Goal: Task Accomplishment & Management: Use online tool/utility

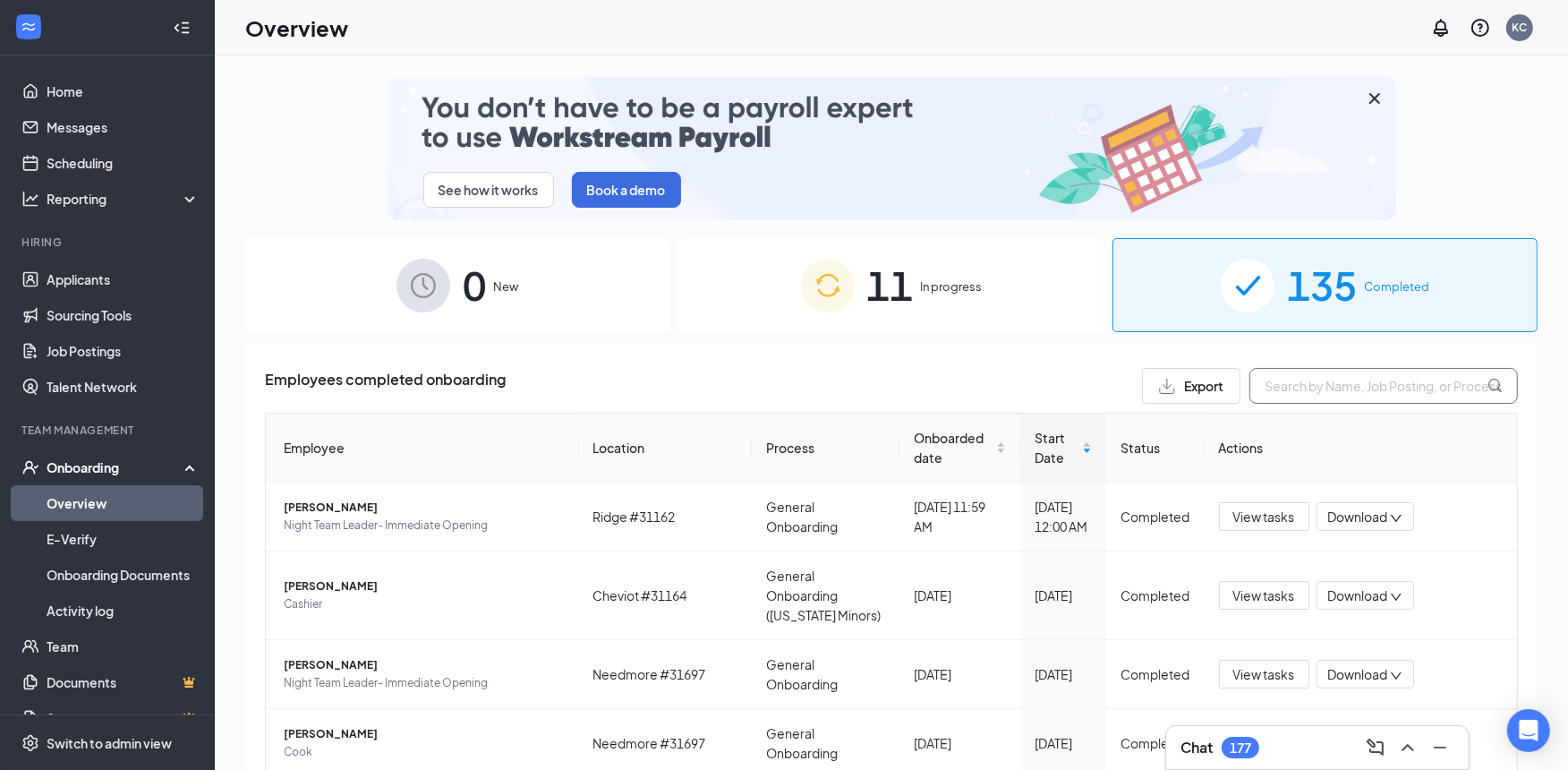
click at [1274, 390] on input "text" at bounding box center [1384, 386] width 268 height 36
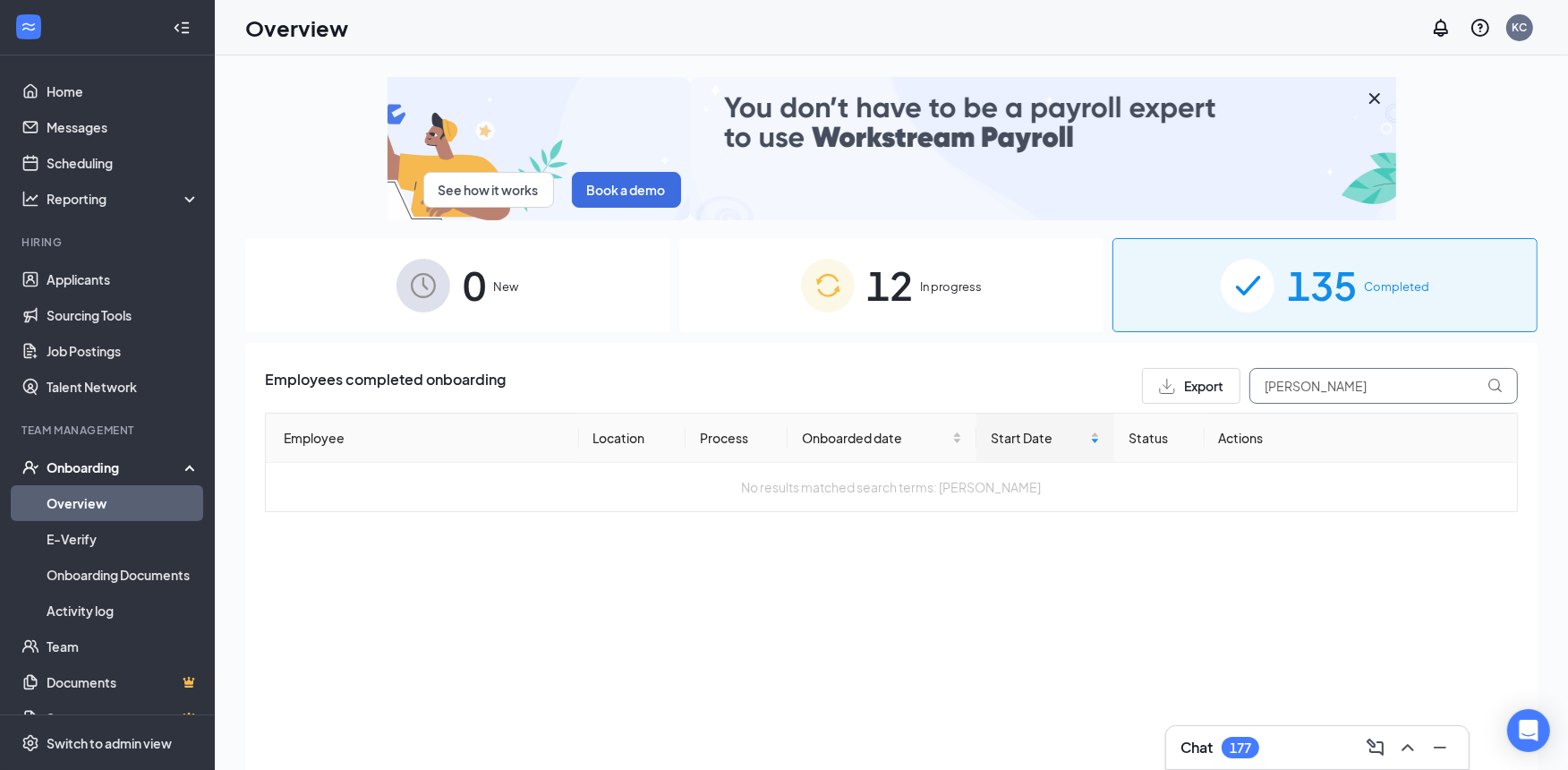
type input "[PERSON_NAME]"
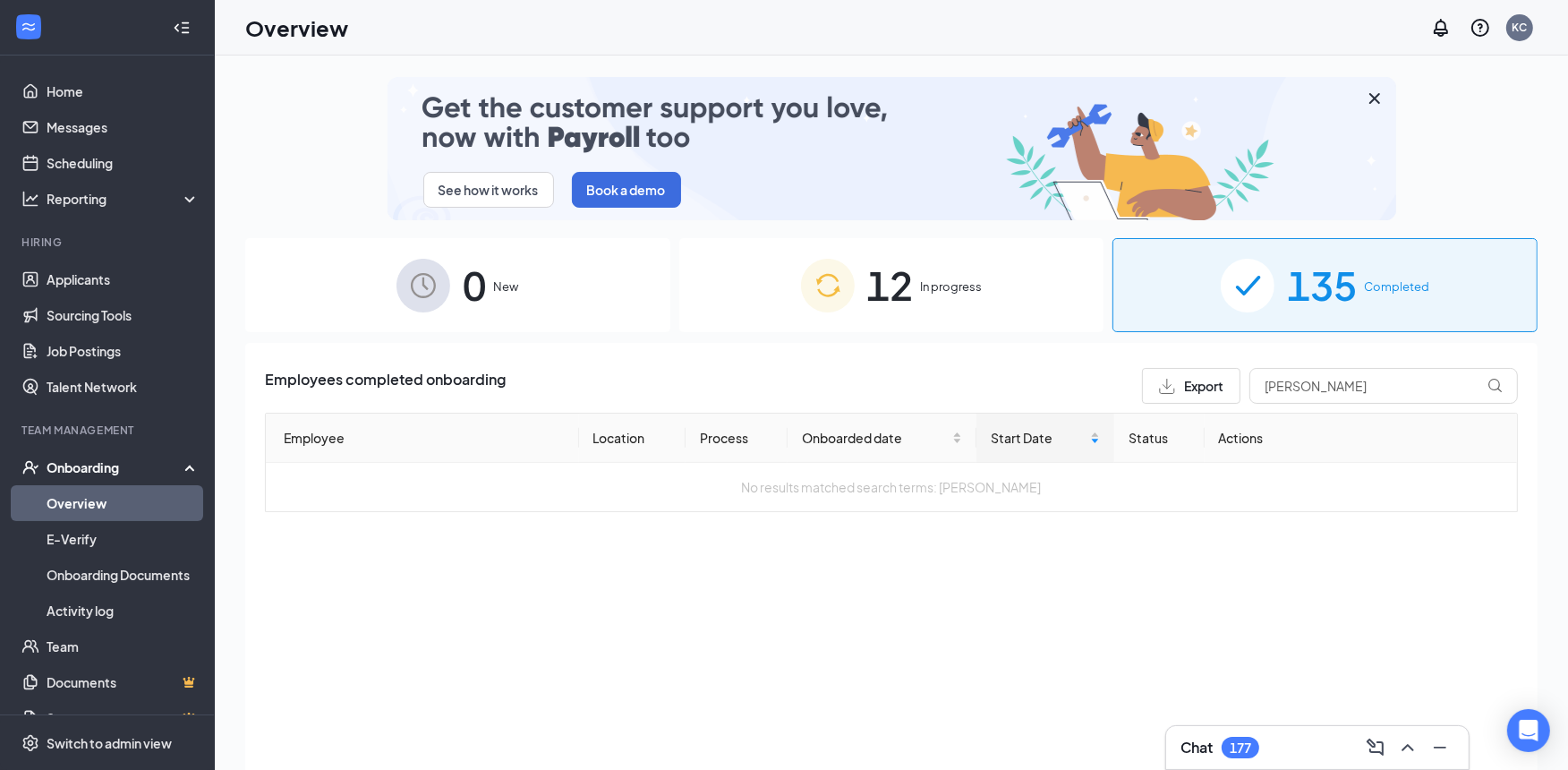
click at [944, 302] on div "12 In progress" at bounding box center [891, 285] width 425 height 94
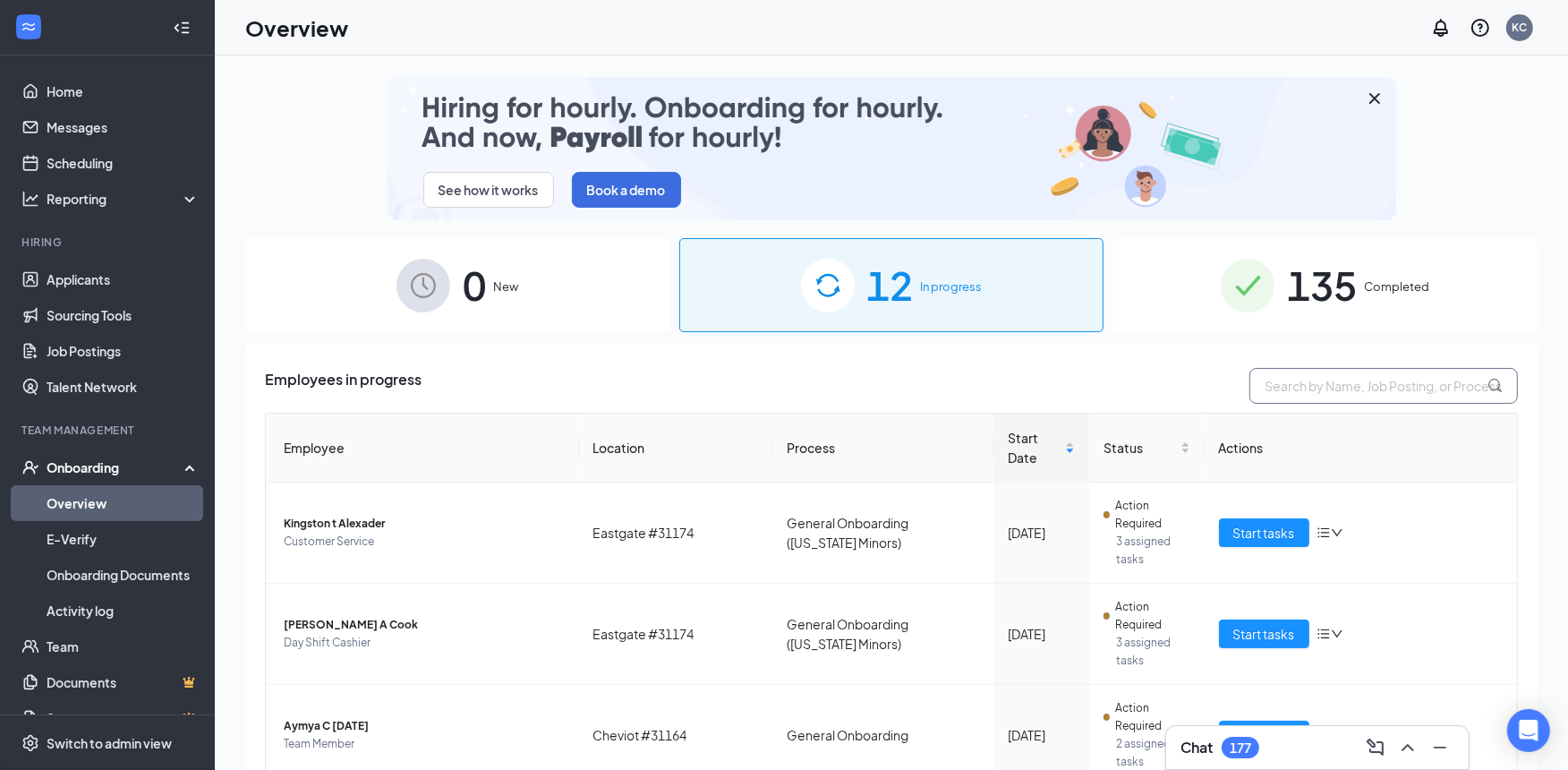
click at [1256, 381] on input "text" at bounding box center [1384, 386] width 268 height 36
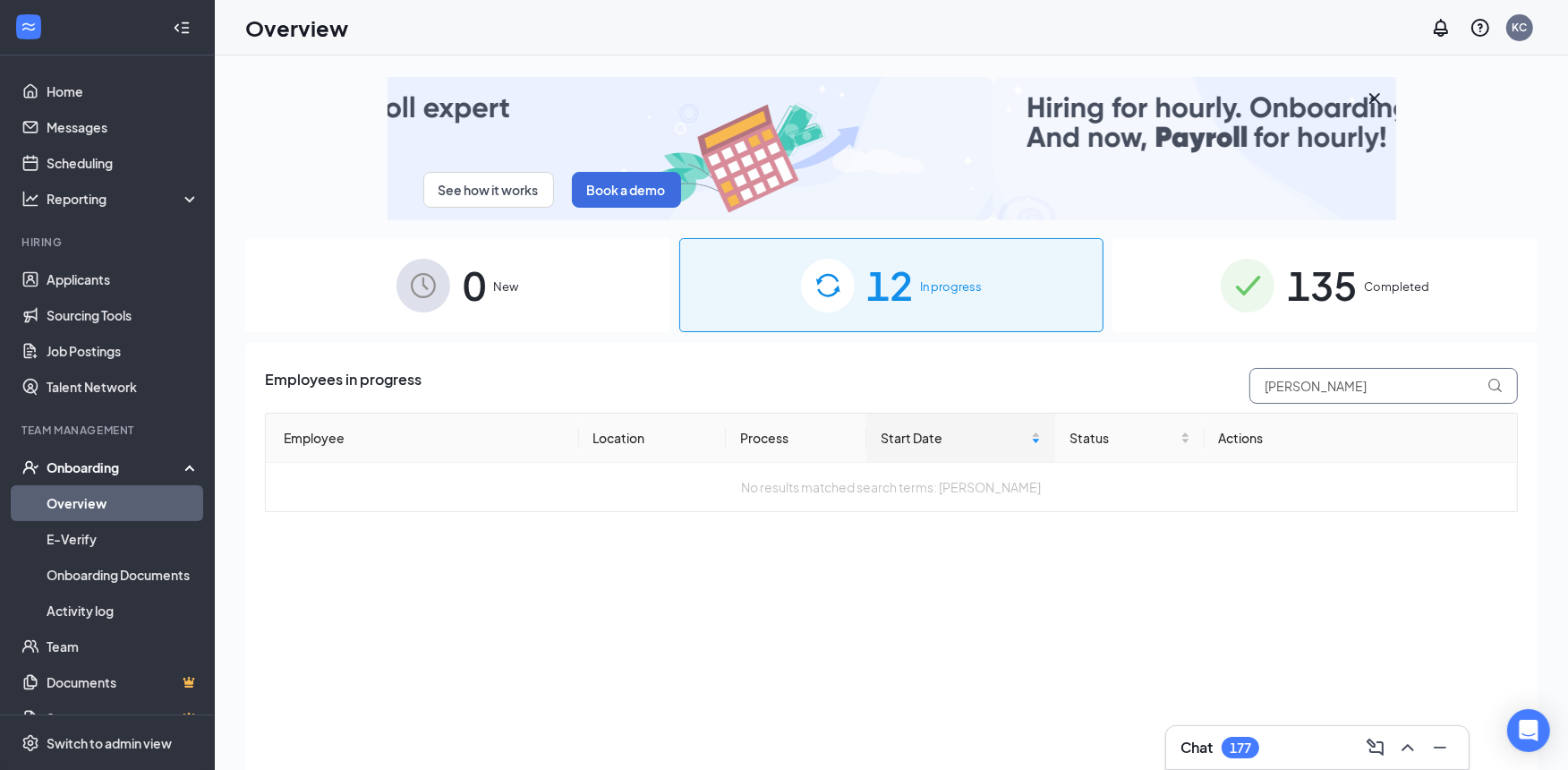
type input "[PERSON_NAME]"
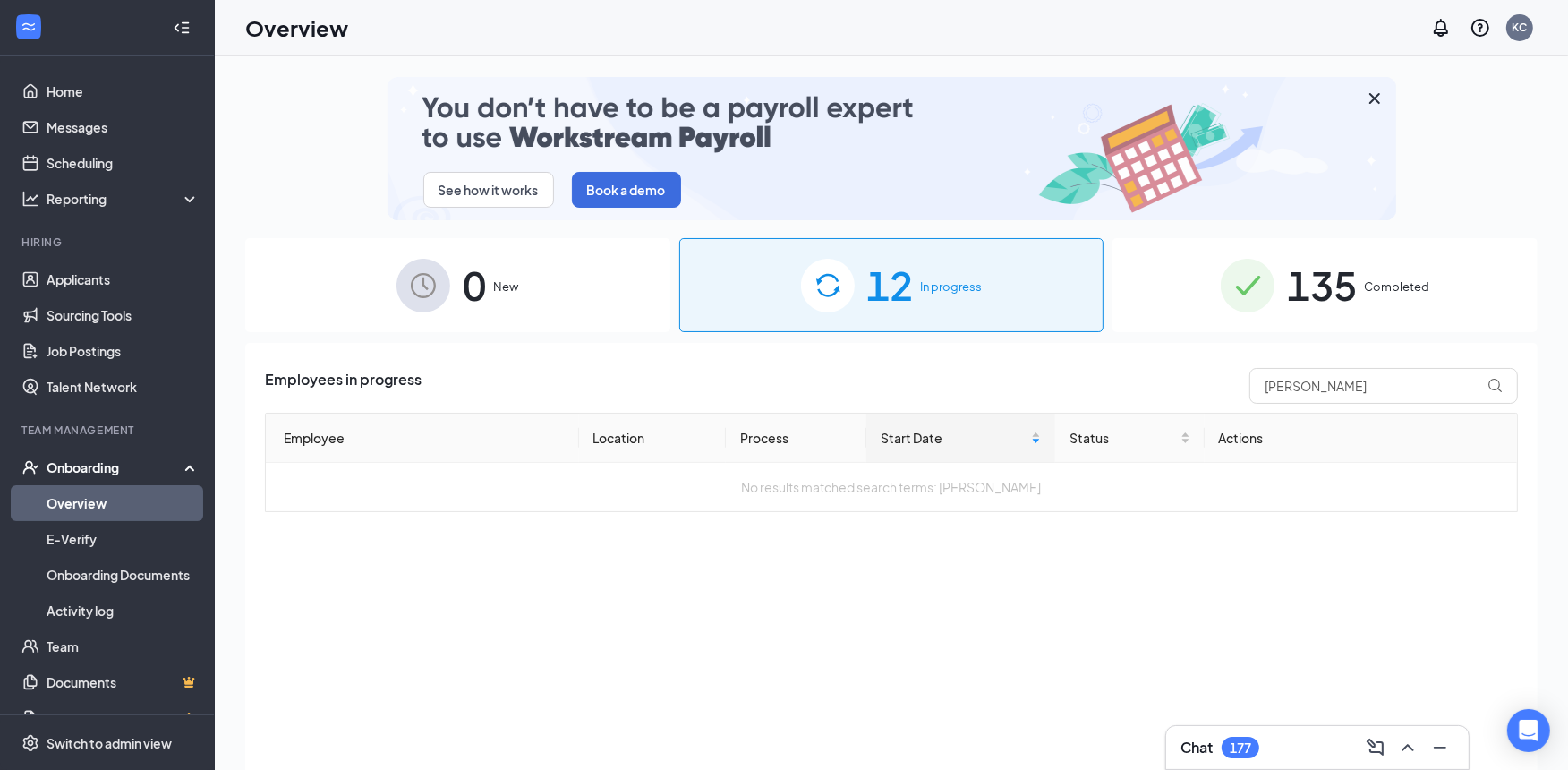
click at [1193, 338] on div "See how it works Book a demo 0 New 12 In progress 135 Completed Employees in pr…" at bounding box center [891, 453] width 1292 height 752
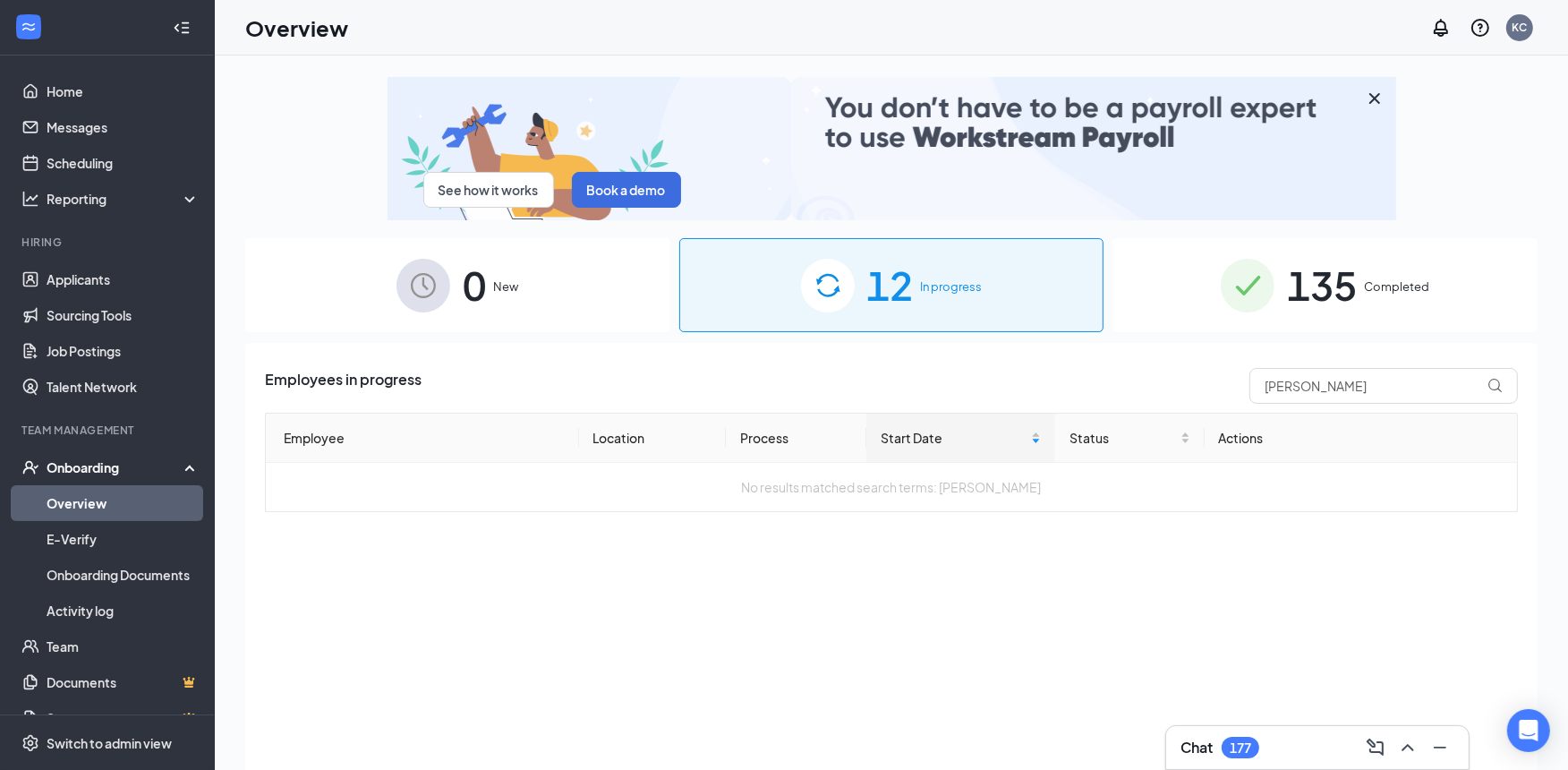
click at [1376, 287] on span "Completed" at bounding box center [1396, 287] width 65 height 18
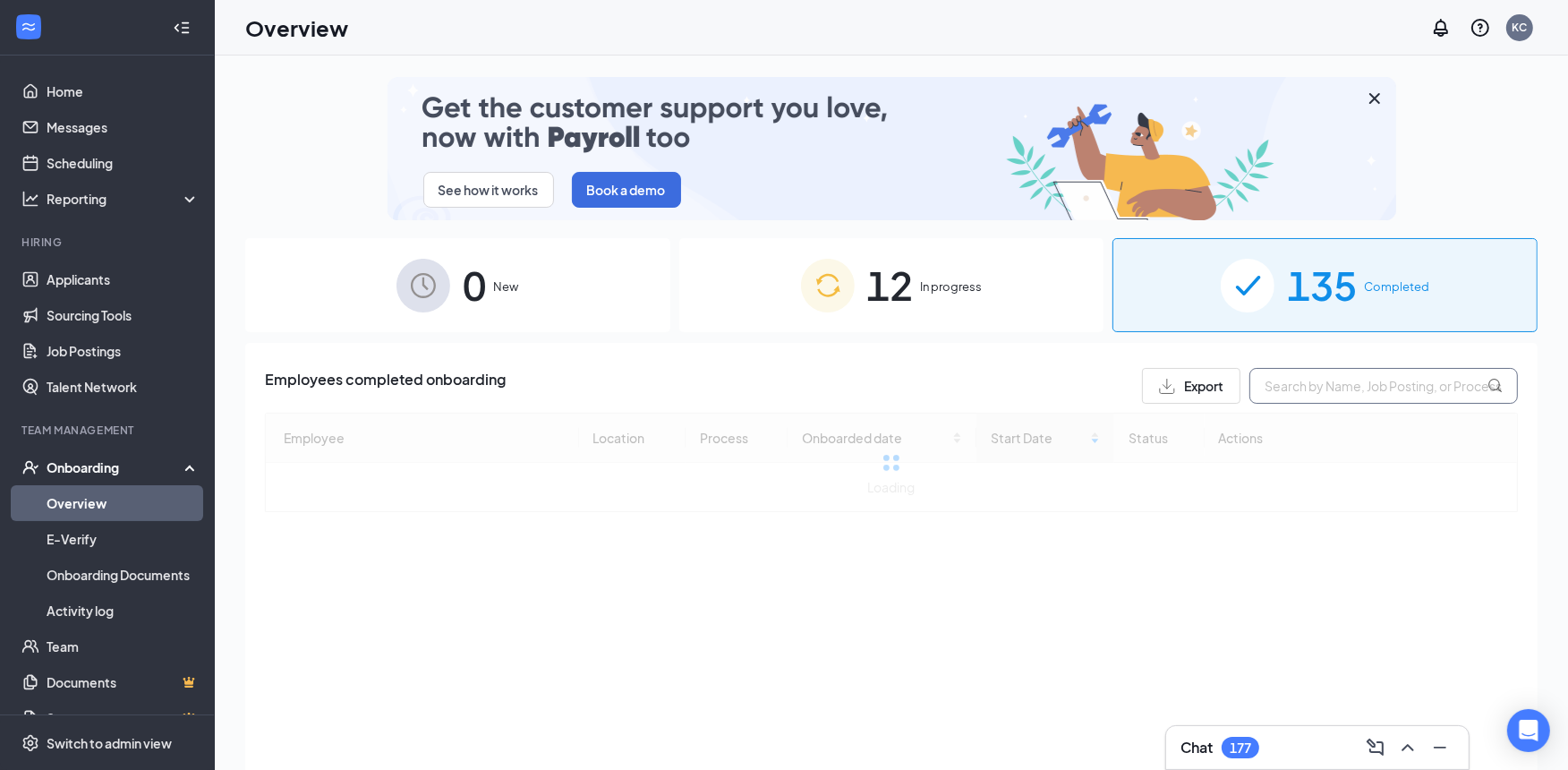
click at [1348, 391] on input "text" at bounding box center [1384, 386] width 268 height 36
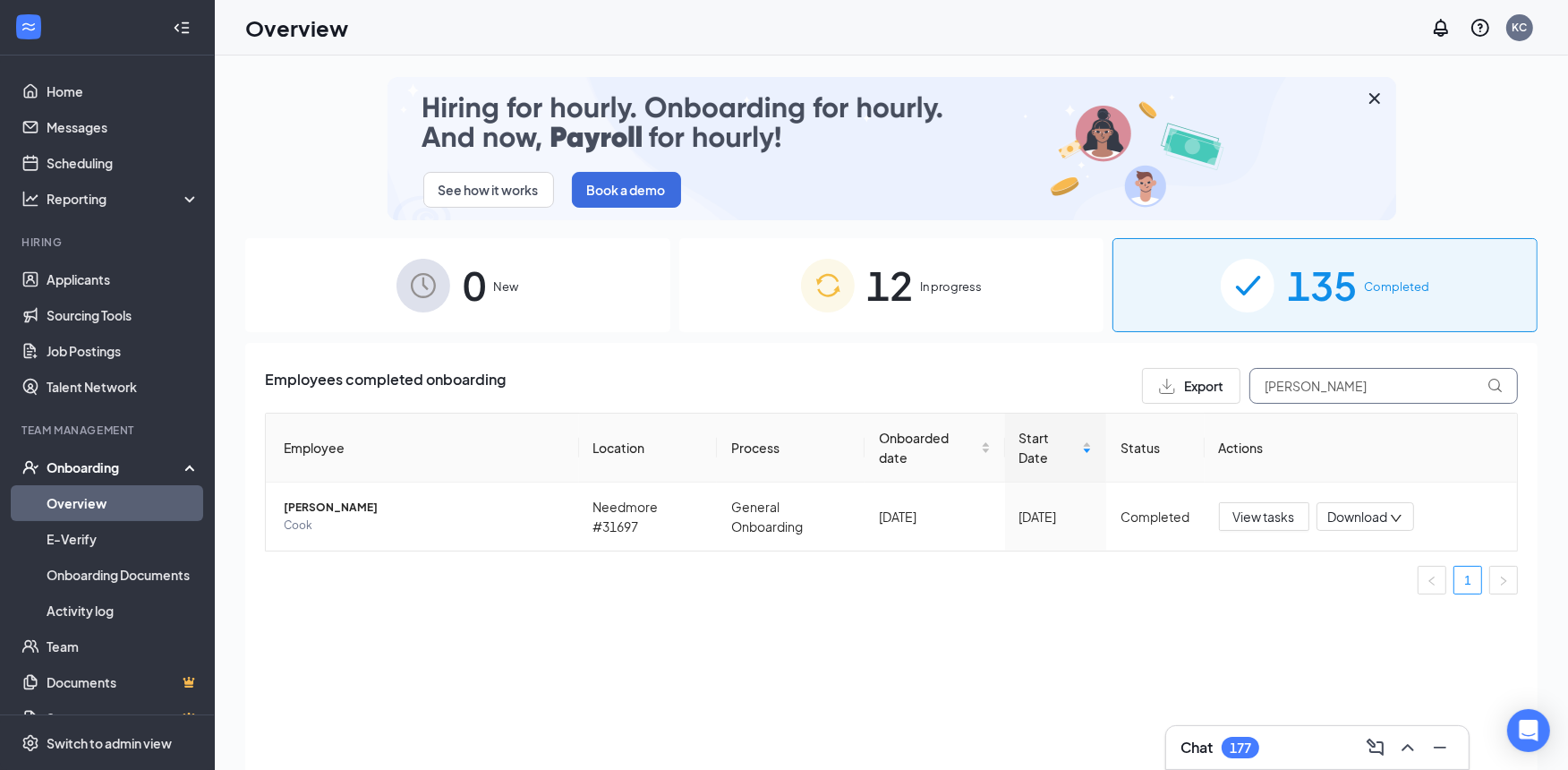
type input "[PERSON_NAME]"
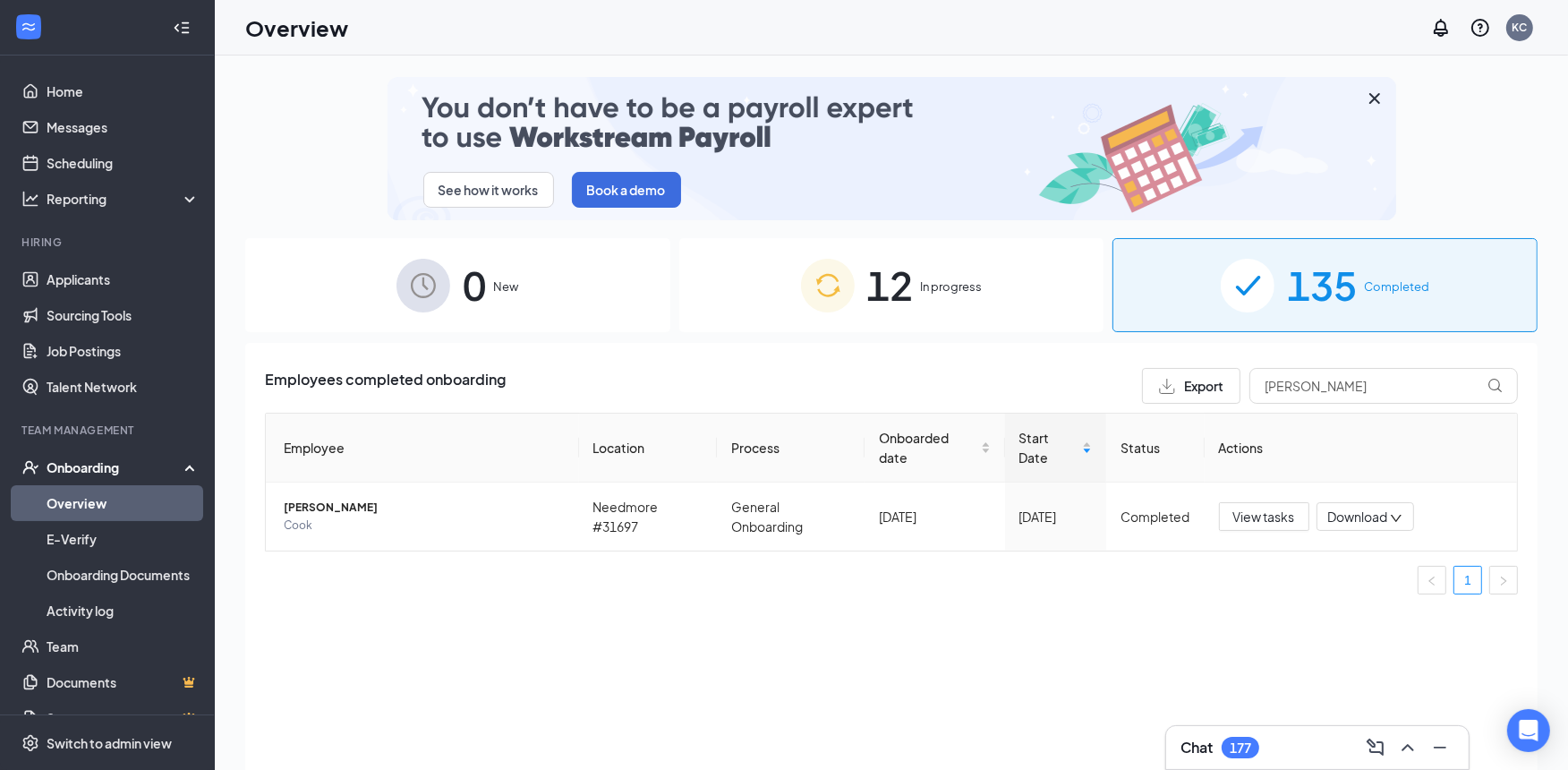
click at [1015, 299] on div "12 In progress" at bounding box center [891, 285] width 425 height 94
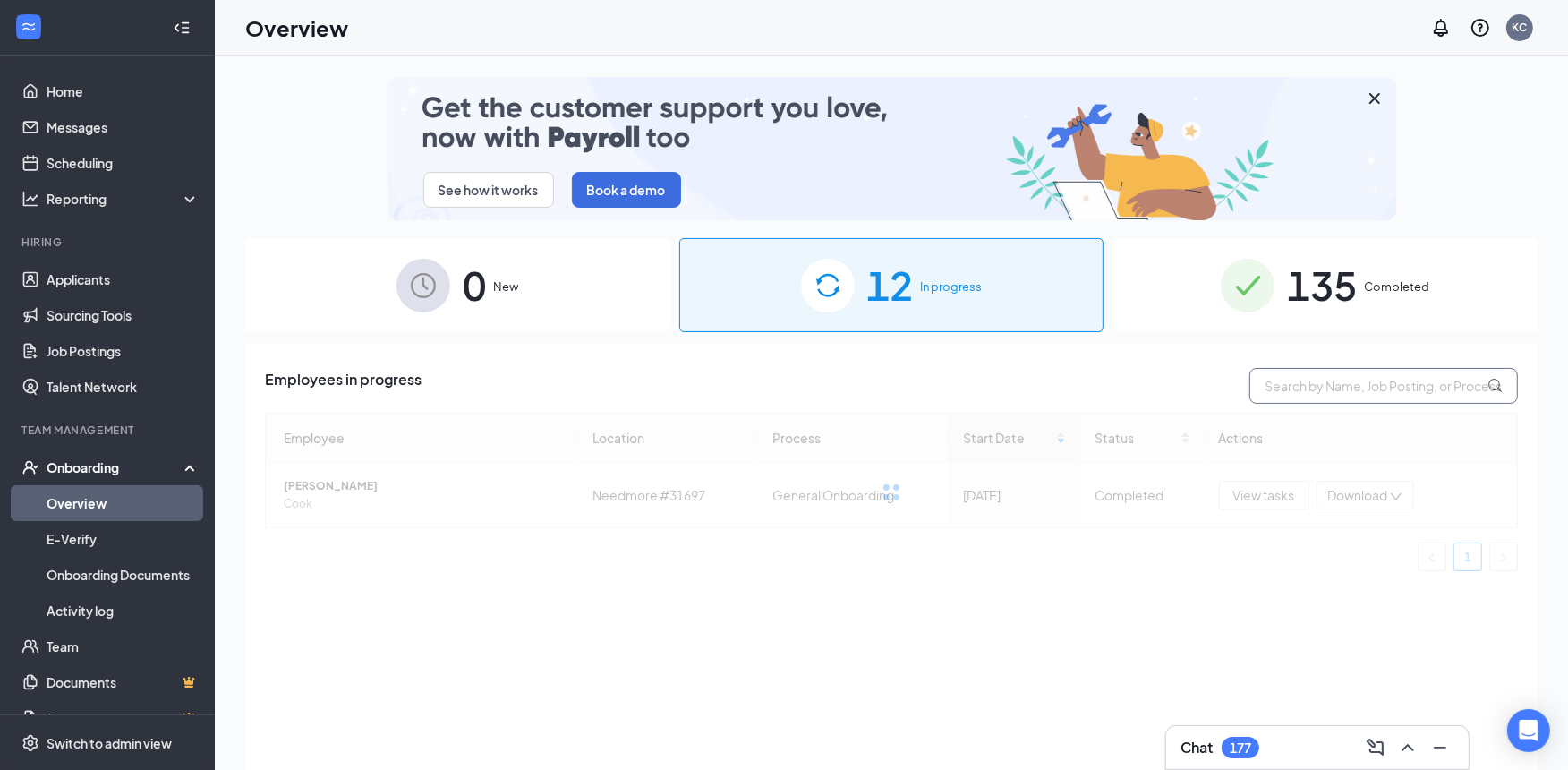
click at [1394, 389] on input "text" at bounding box center [1384, 386] width 268 height 36
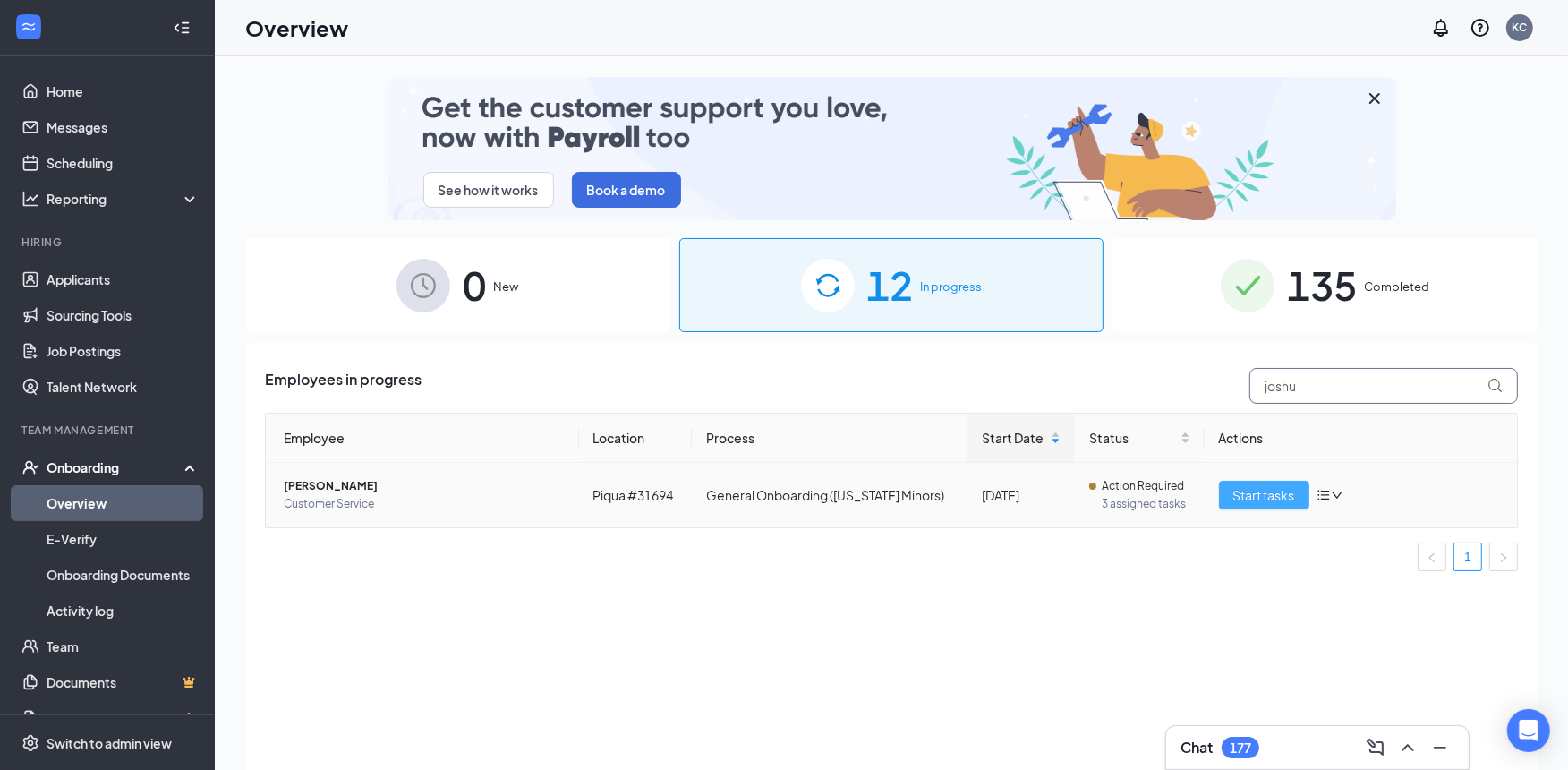
type input "joshu"
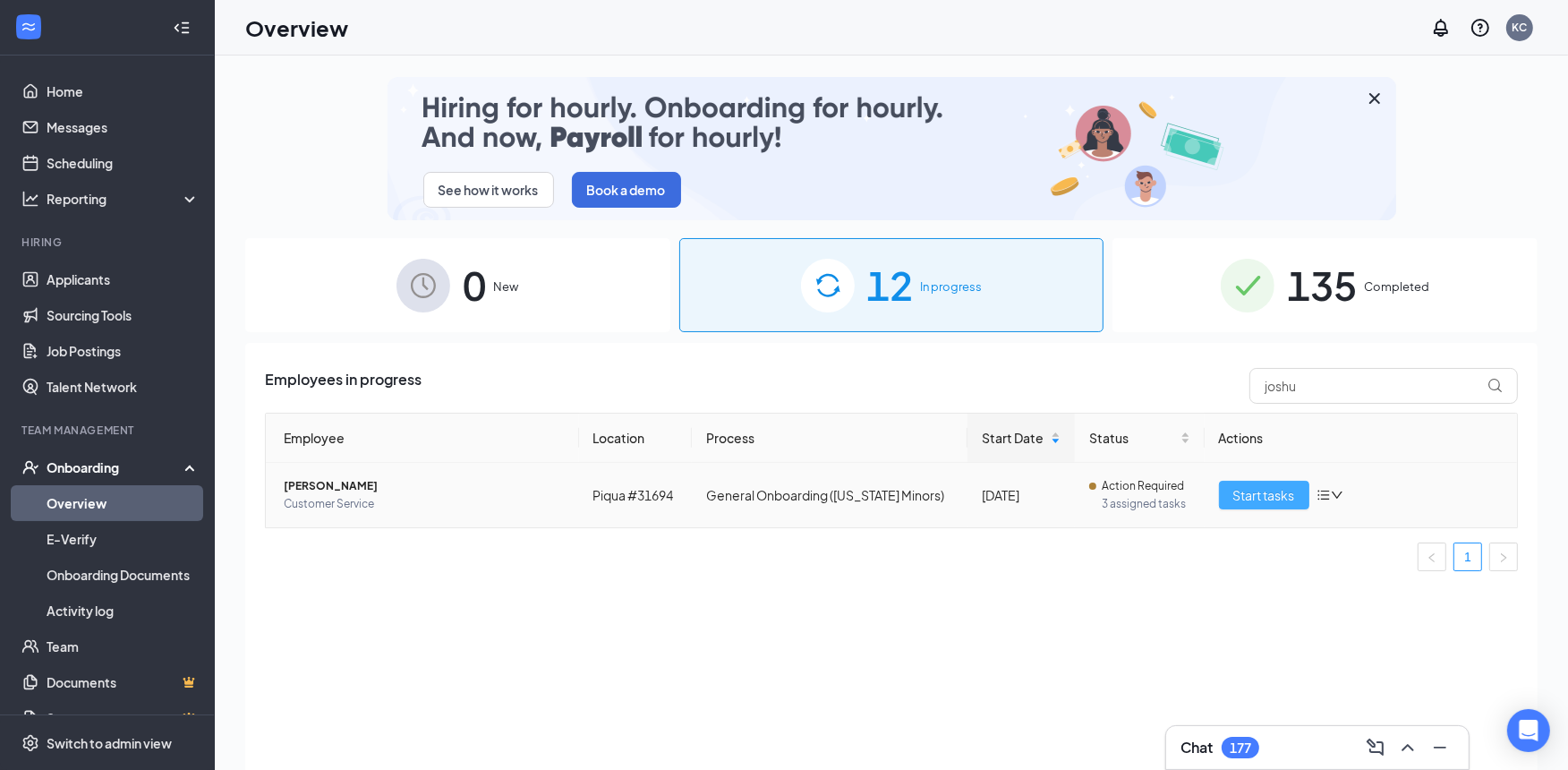
click at [1262, 489] on span "Start tasks" at bounding box center [1264, 495] width 62 height 20
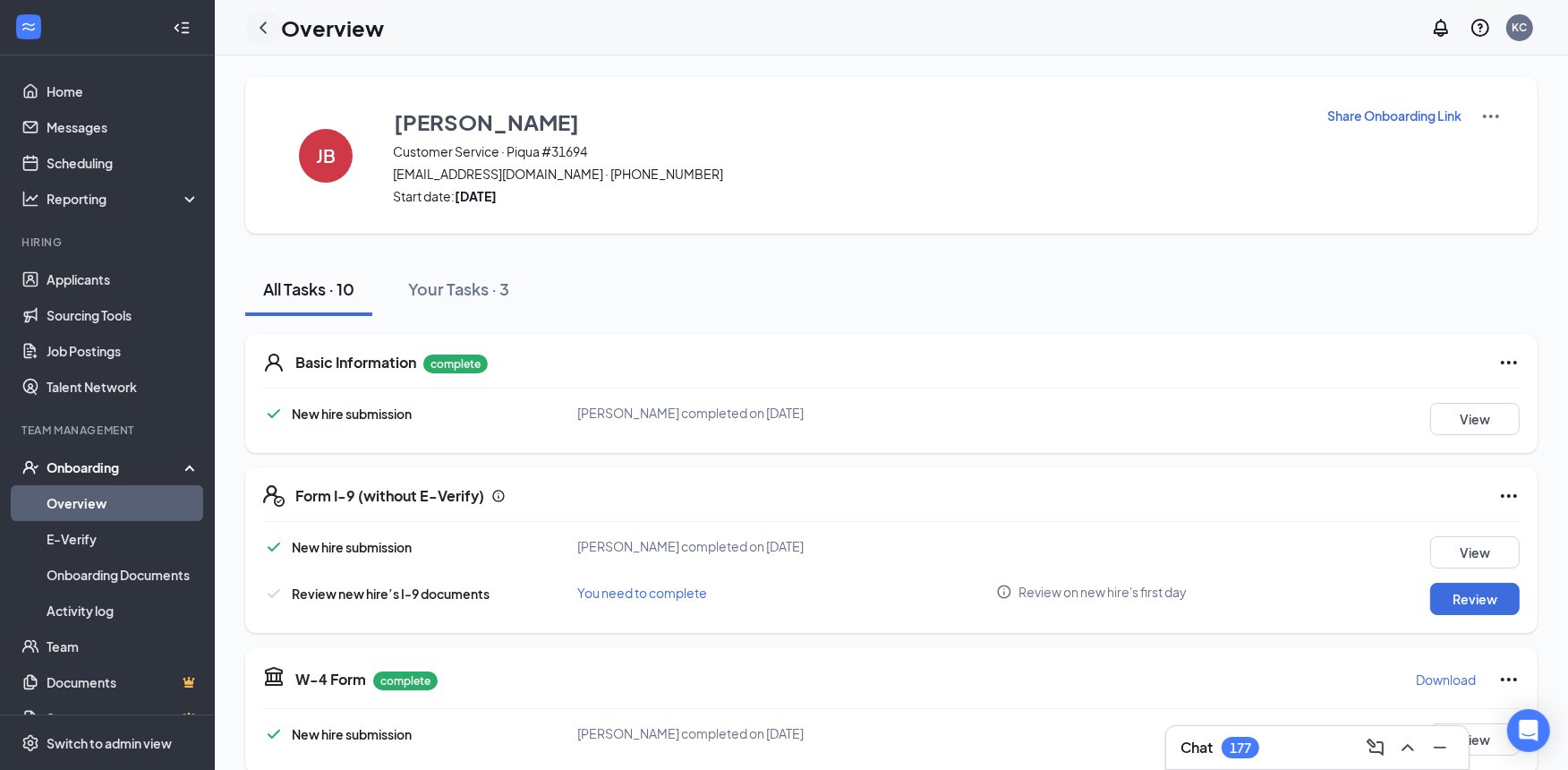
click at [265, 20] on icon "ChevronLeft" at bounding box center [263, 28] width 21 height 21
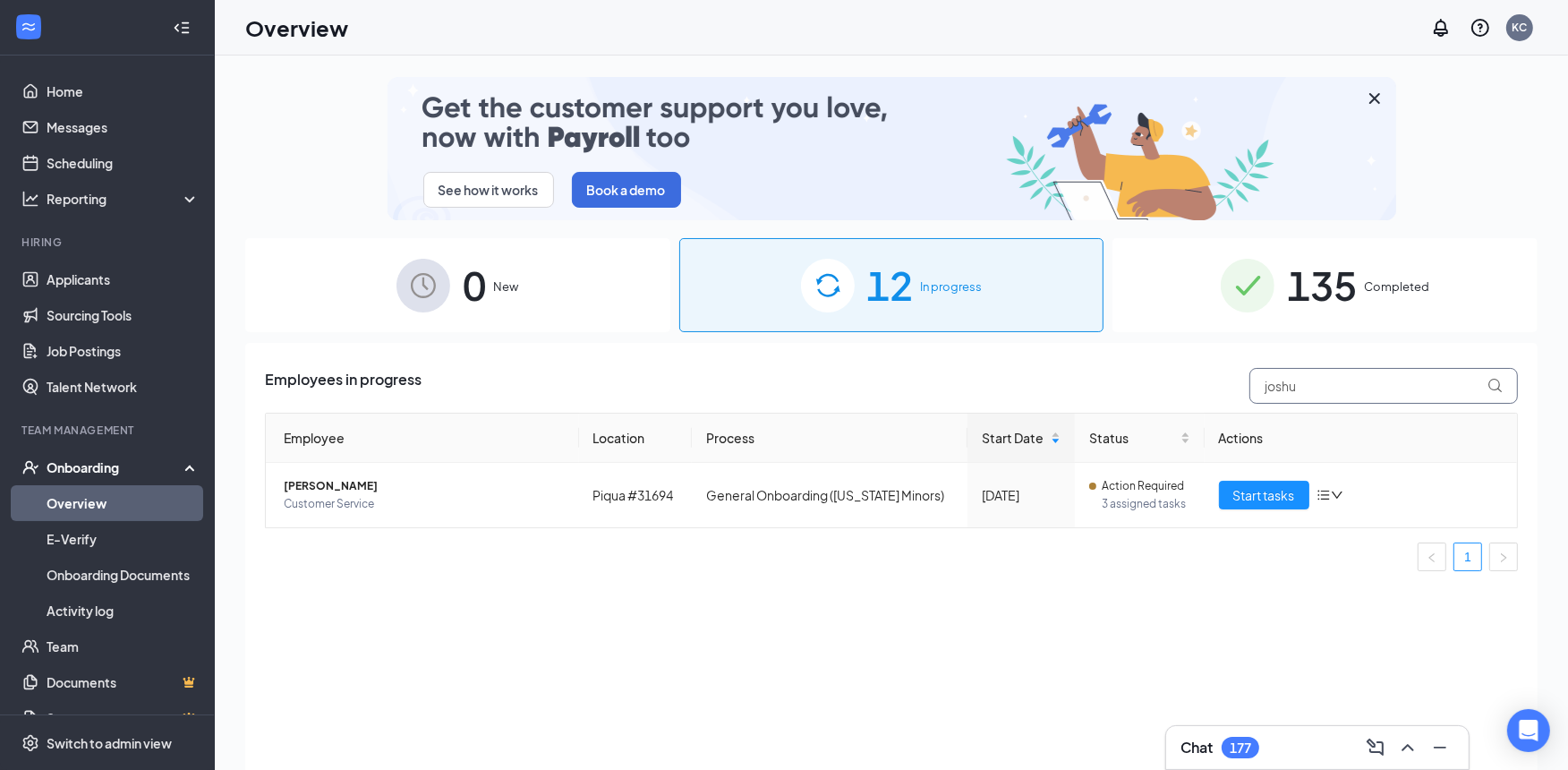
click at [1346, 381] on input "joshu" at bounding box center [1384, 386] width 268 height 36
type input "[PERSON_NAME]"
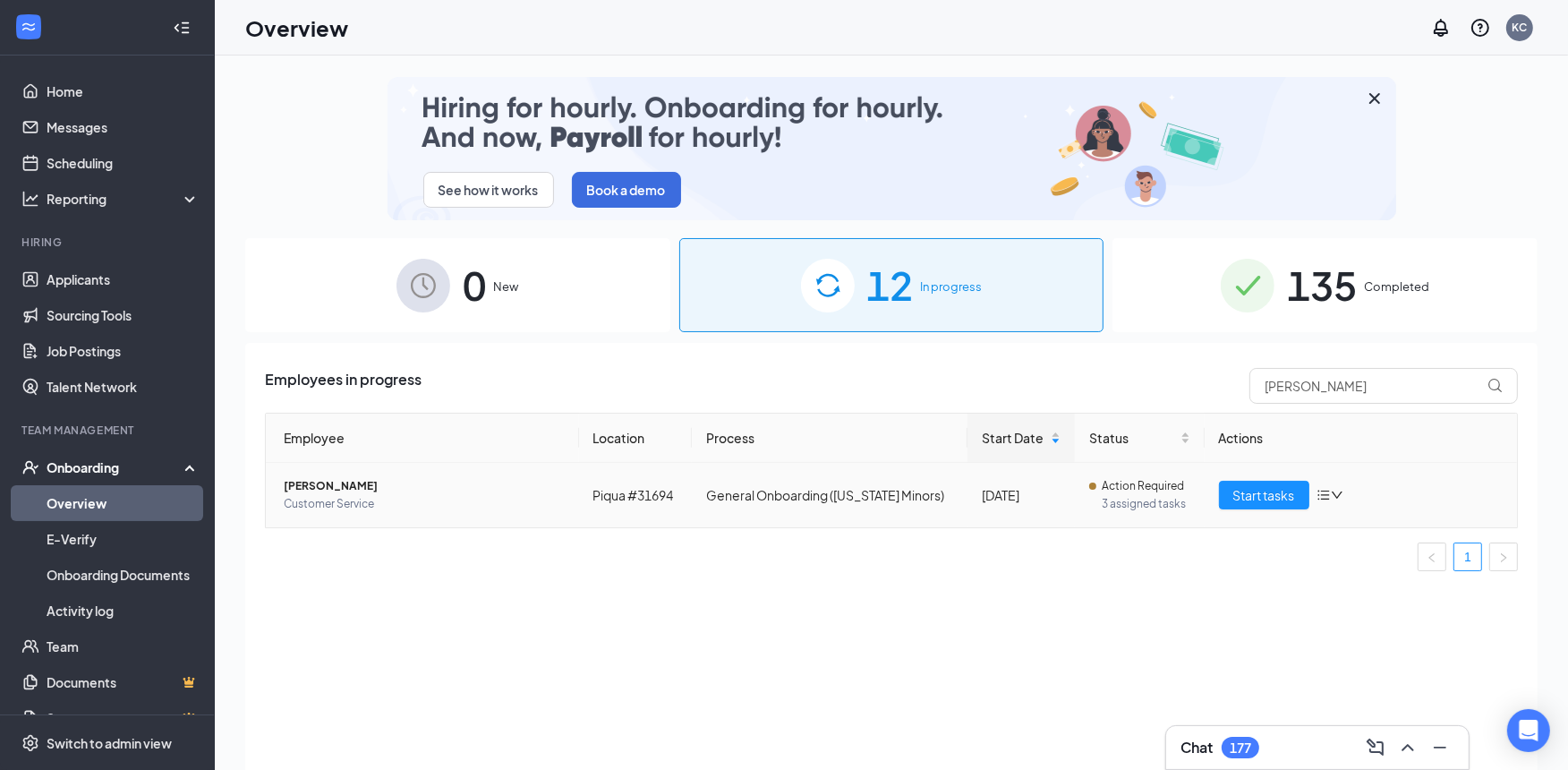
click at [337, 485] on span "[PERSON_NAME]" at bounding box center [424, 486] width 281 height 18
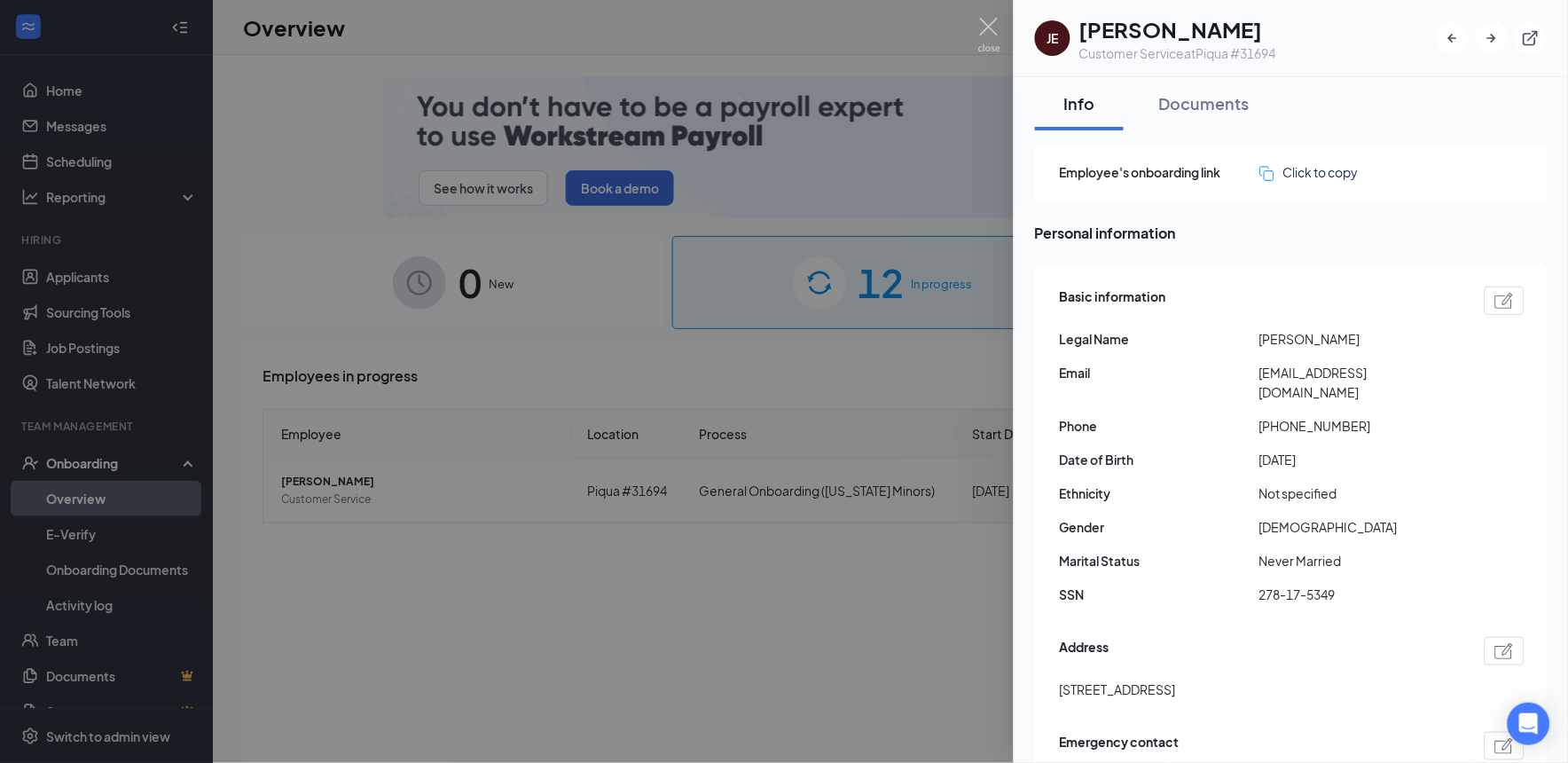
click at [750, 138] on div at bounding box center [784, 382] width 1568 height 763
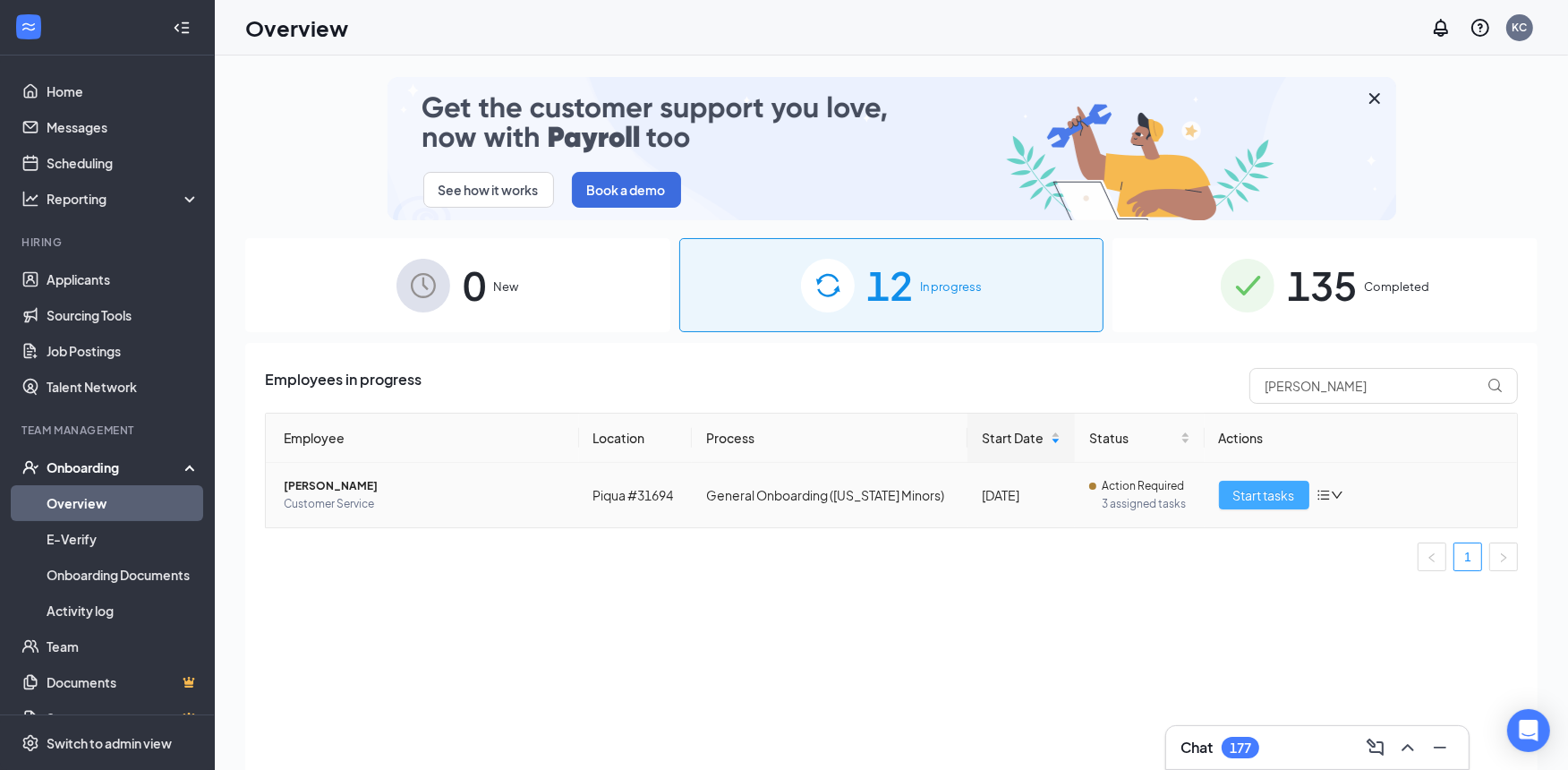
click at [1257, 495] on span "Start tasks" at bounding box center [1264, 495] width 62 height 20
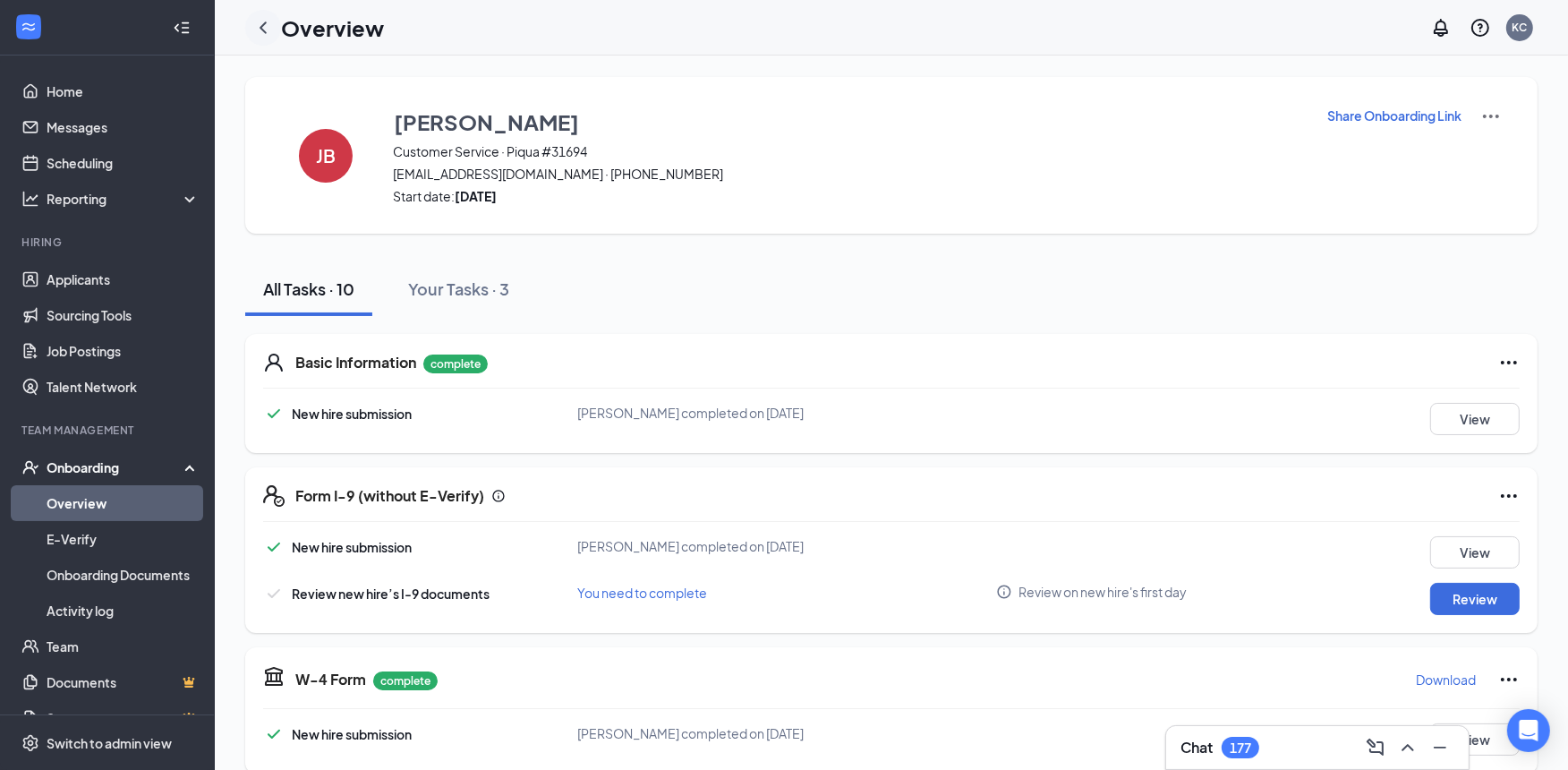
click at [262, 25] on icon "ChevronLeft" at bounding box center [263, 27] width 7 height 12
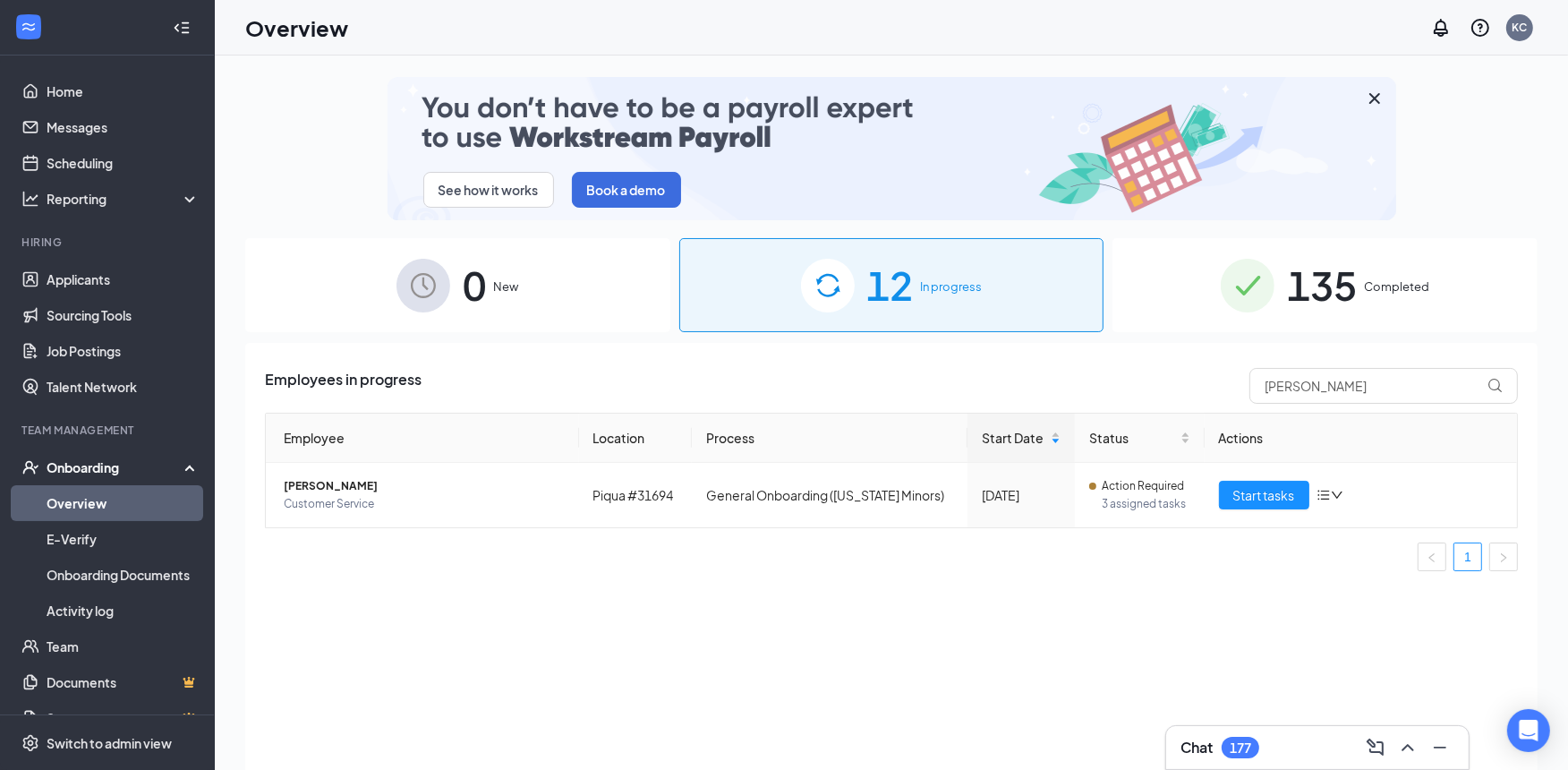
click at [1351, 278] on span "135" at bounding box center [1322, 285] width 70 height 62
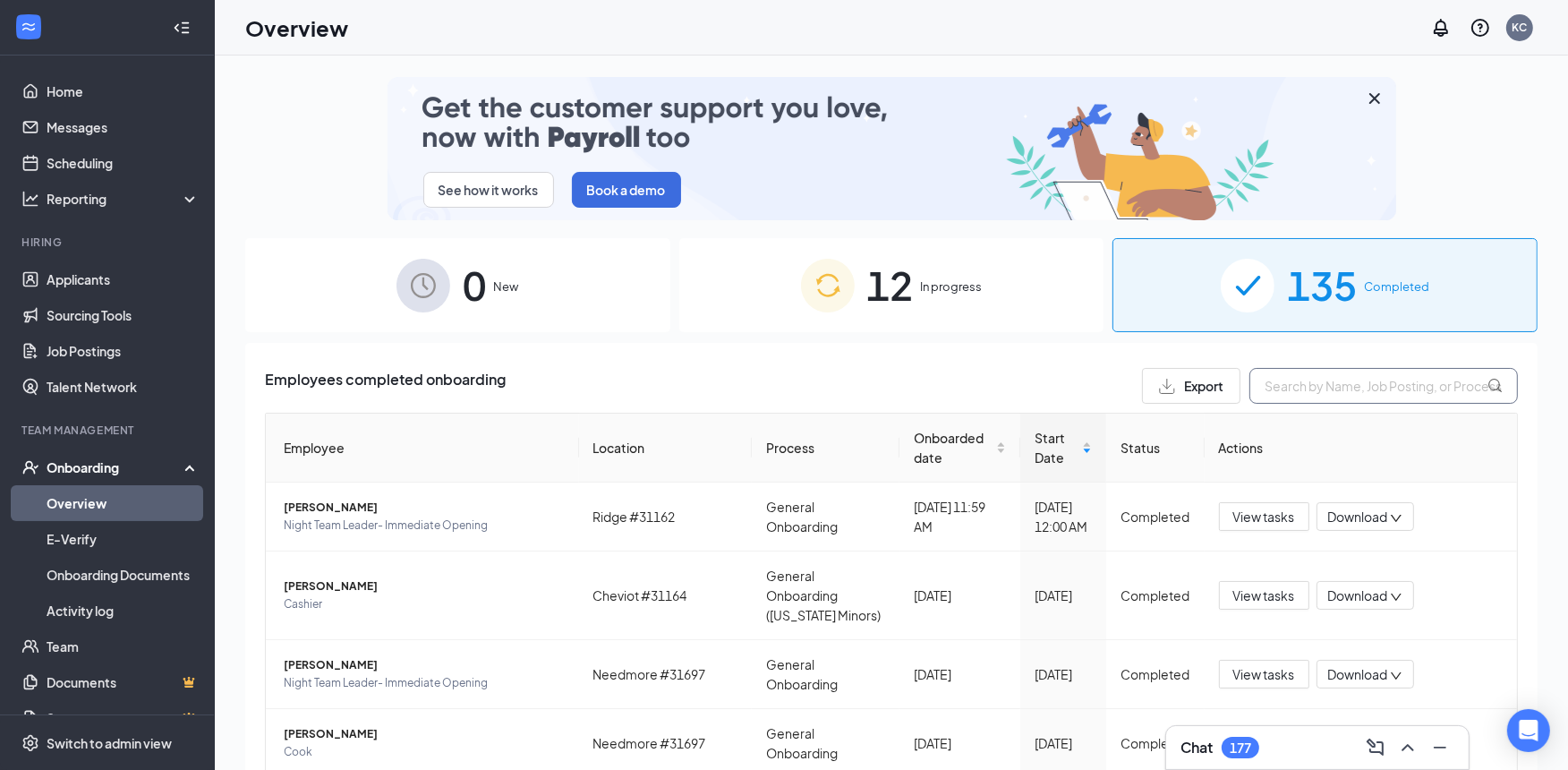
click at [1314, 380] on input "text" at bounding box center [1384, 386] width 268 height 36
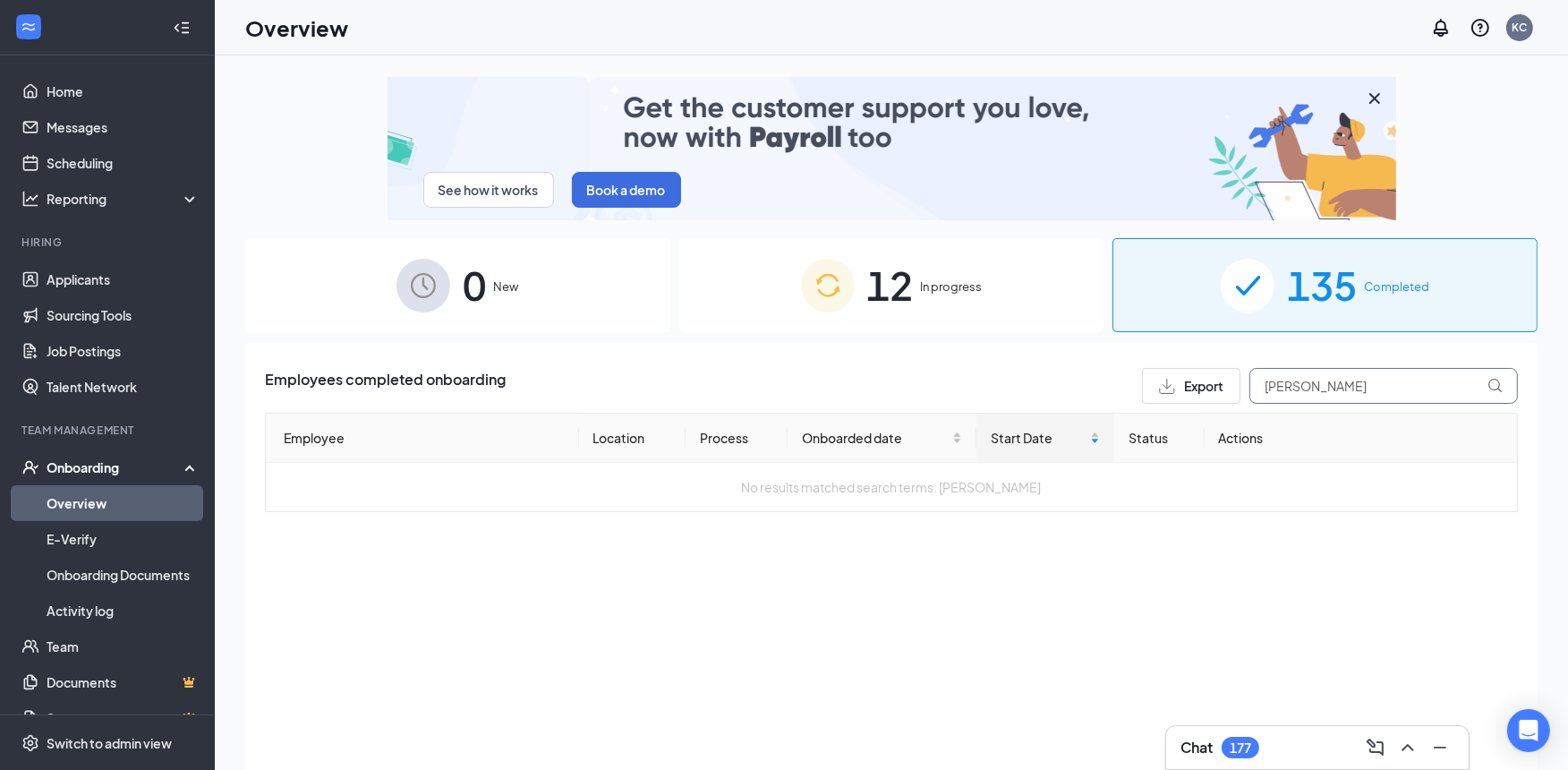
type input "[PERSON_NAME]"
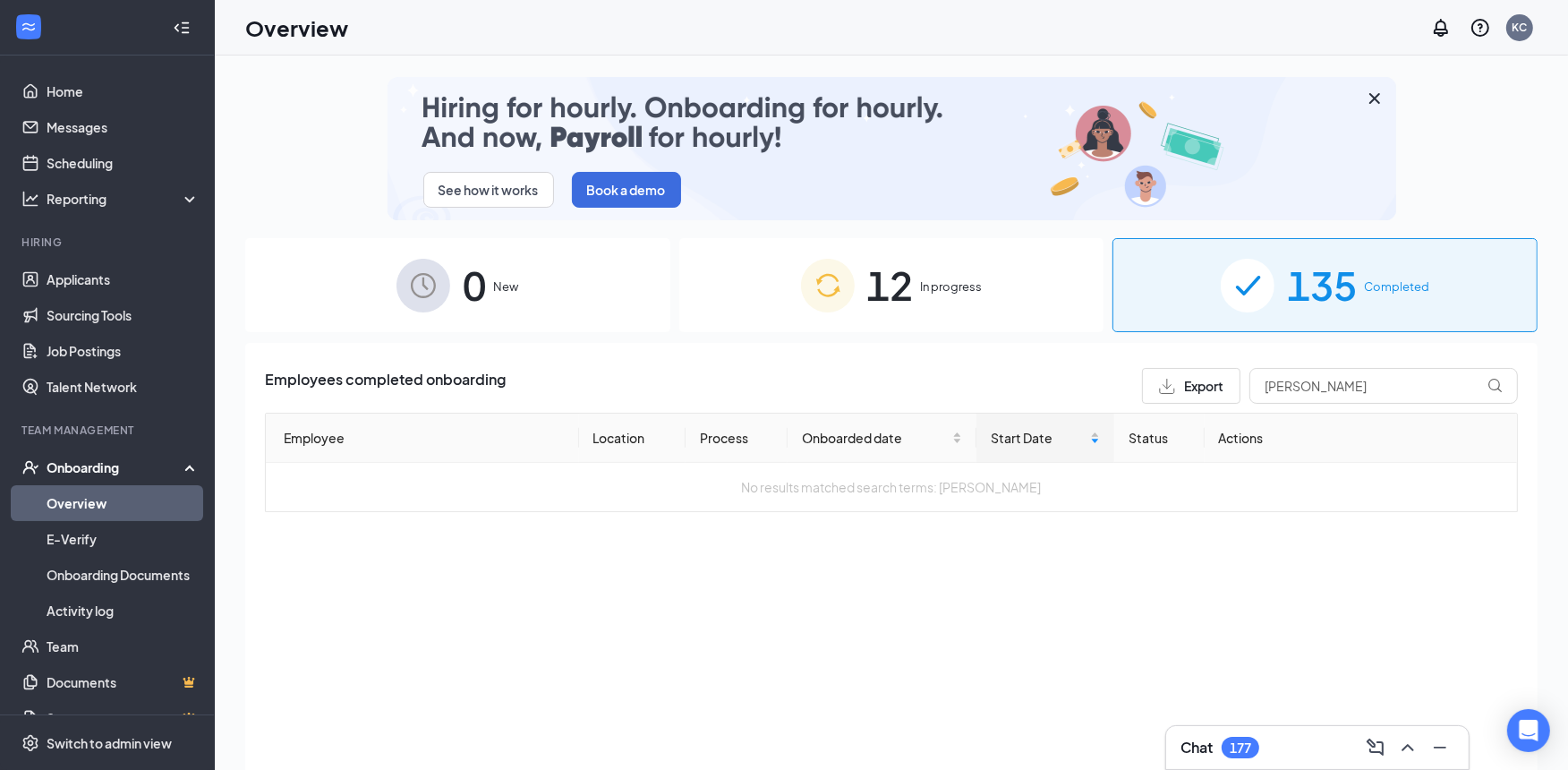
click at [988, 329] on div "12 In progress" at bounding box center [891, 285] width 425 height 94
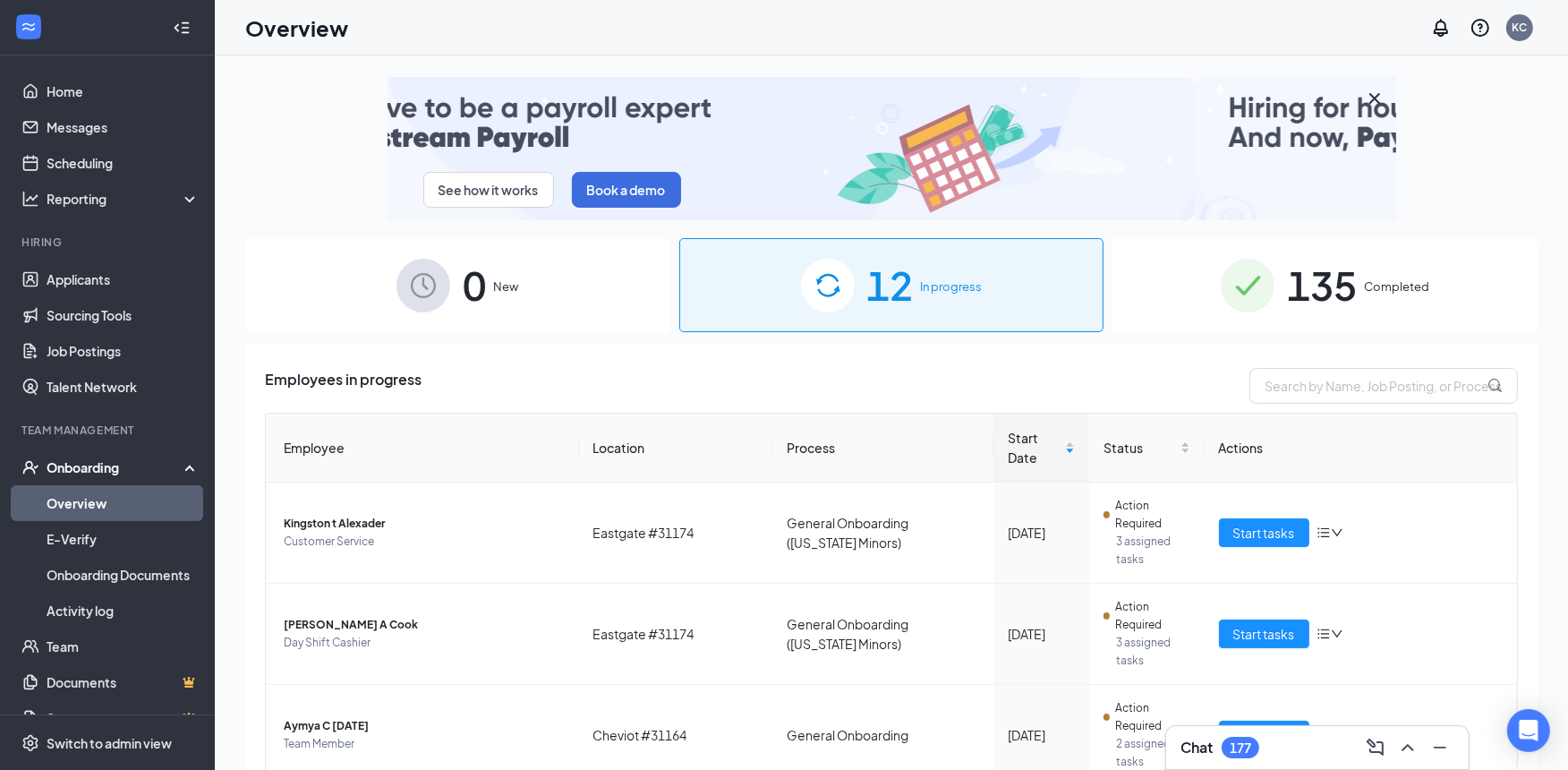
click at [1027, 385] on div "Employees in progress" at bounding box center [891, 386] width 1253 height 36
